Goal: Information Seeking & Learning: Learn about a topic

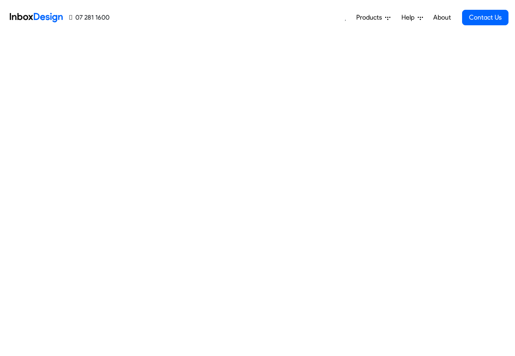
scroll to position [293, 0]
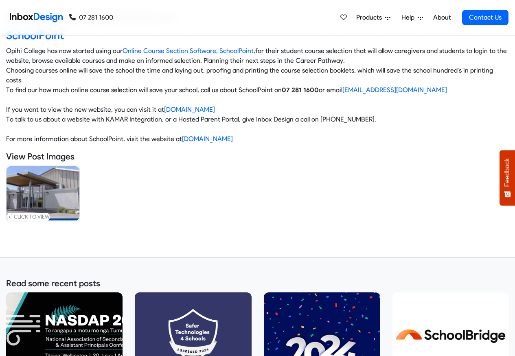
scroll to position [342, 0]
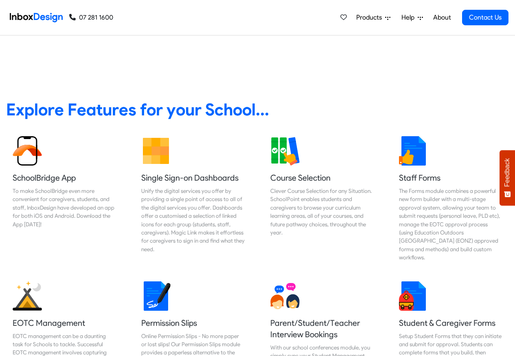
scroll to position [293, 0]
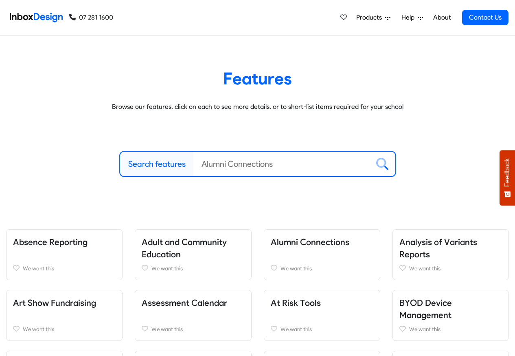
click at [164, 163] on label "Search features" at bounding box center [156, 164] width 57 height 12
click at [194, 163] on input "Search features" at bounding box center [282, 164] width 176 height 24
paste input "bespoke"
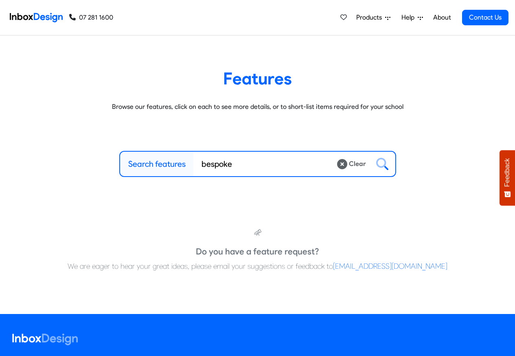
type input "bespoke"
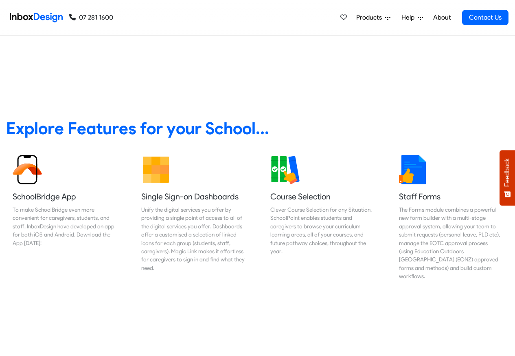
scroll to position [342, 0]
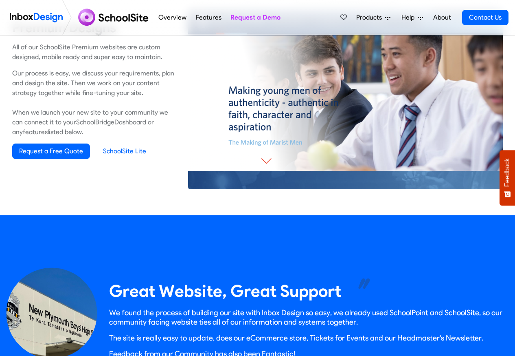
scroll to position [587, 0]
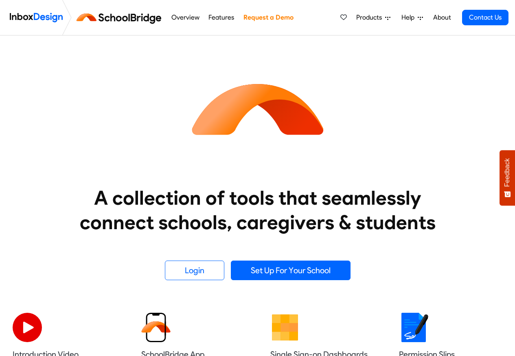
click at [176, 20] on link "Overview" at bounding box center [185, 17] width 33 height 16
click at [182, 20] on link "Overview" at bounding box center [185, 17] width 33 height 16
